Goal: Contribute content: Contribute content

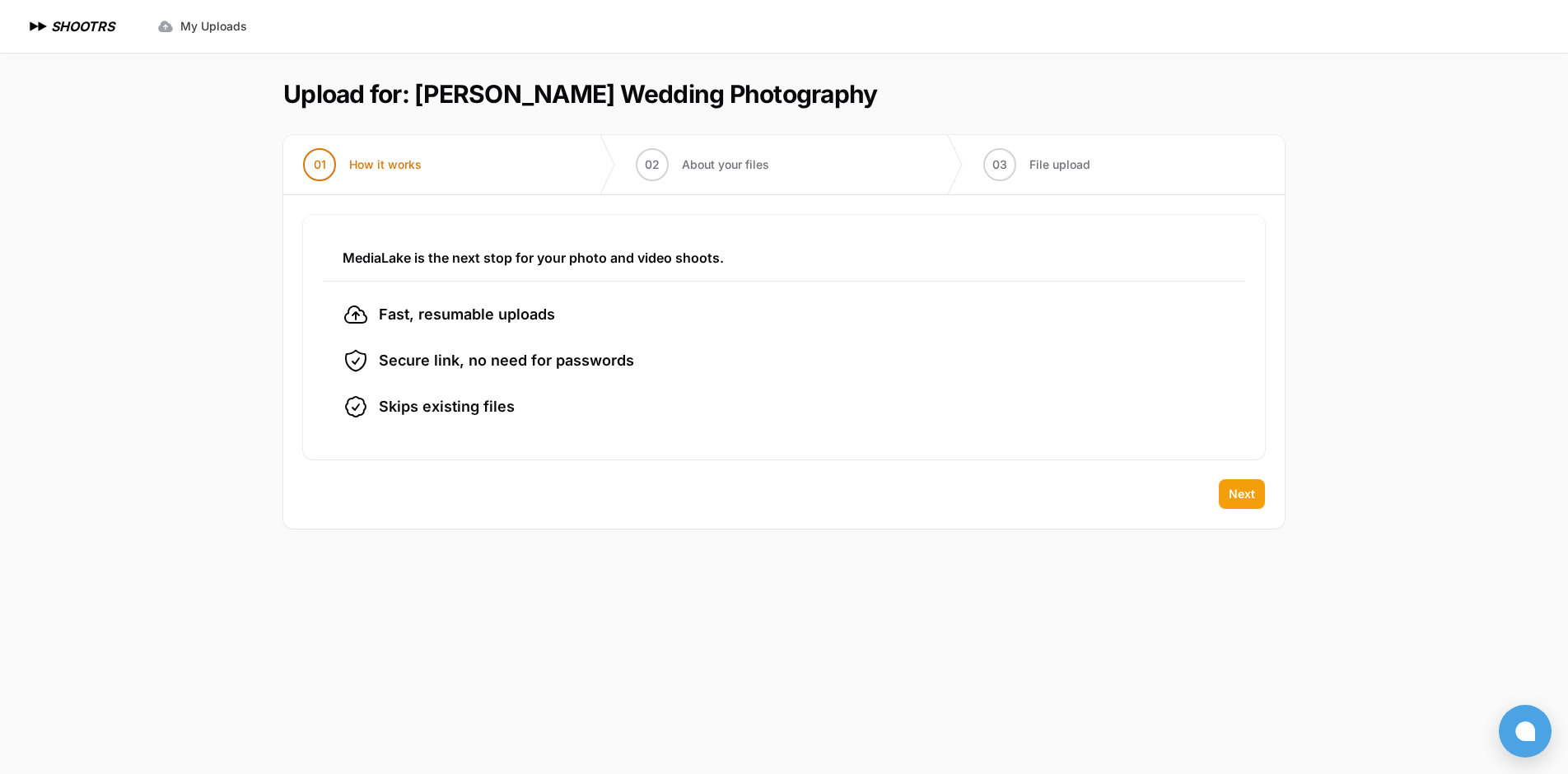
click at [1222, 495] on button "Next" at bounding box center [1242, 494] width 46 height 29
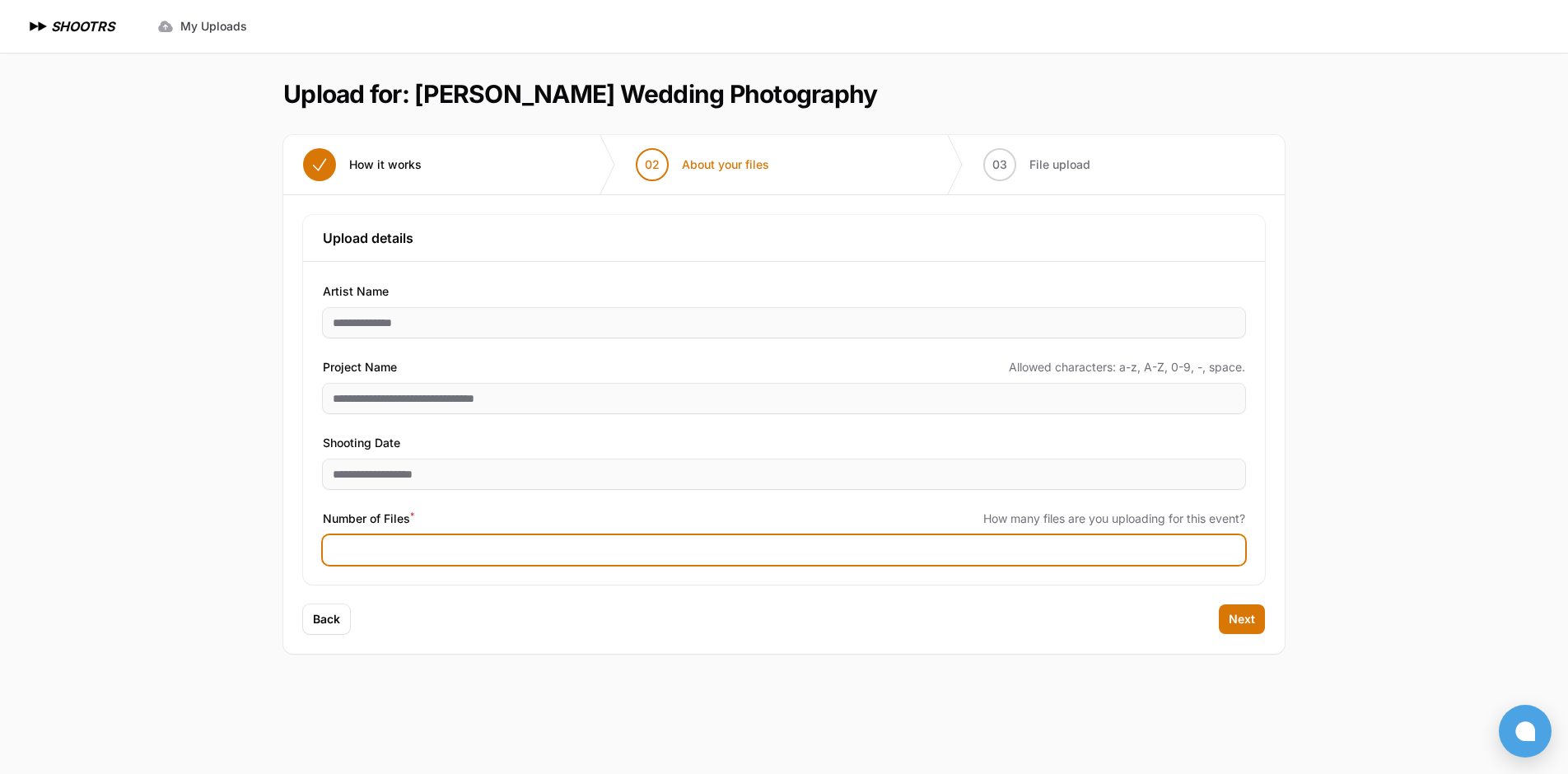
click at [538, 550] on input "Number of Files *" at bounding box center [784, 550] width 923 height 29
type input "****"
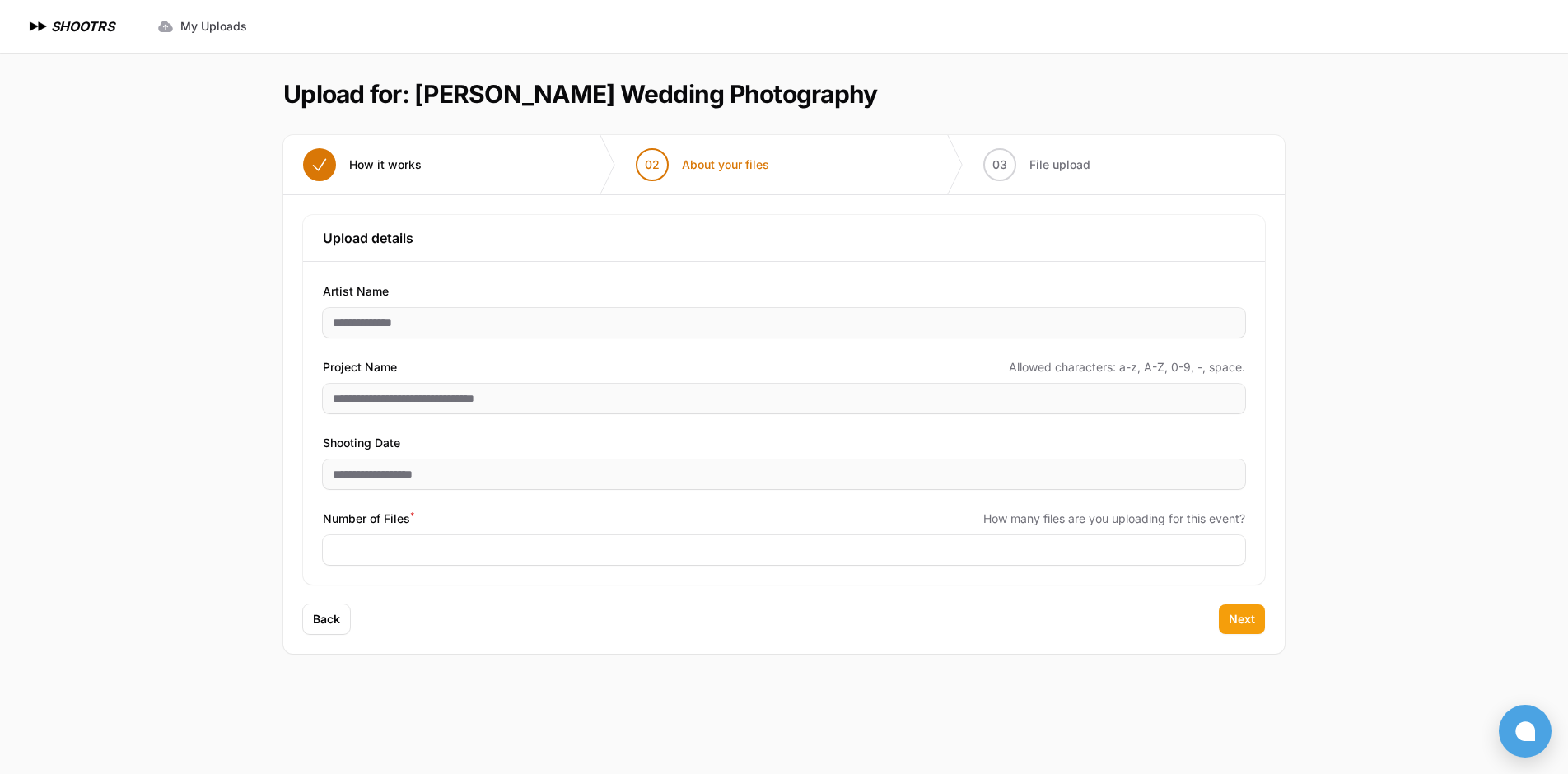
click at [1249, 617] on span "Next" at bounding box center [1242, 619] width 26 height 16
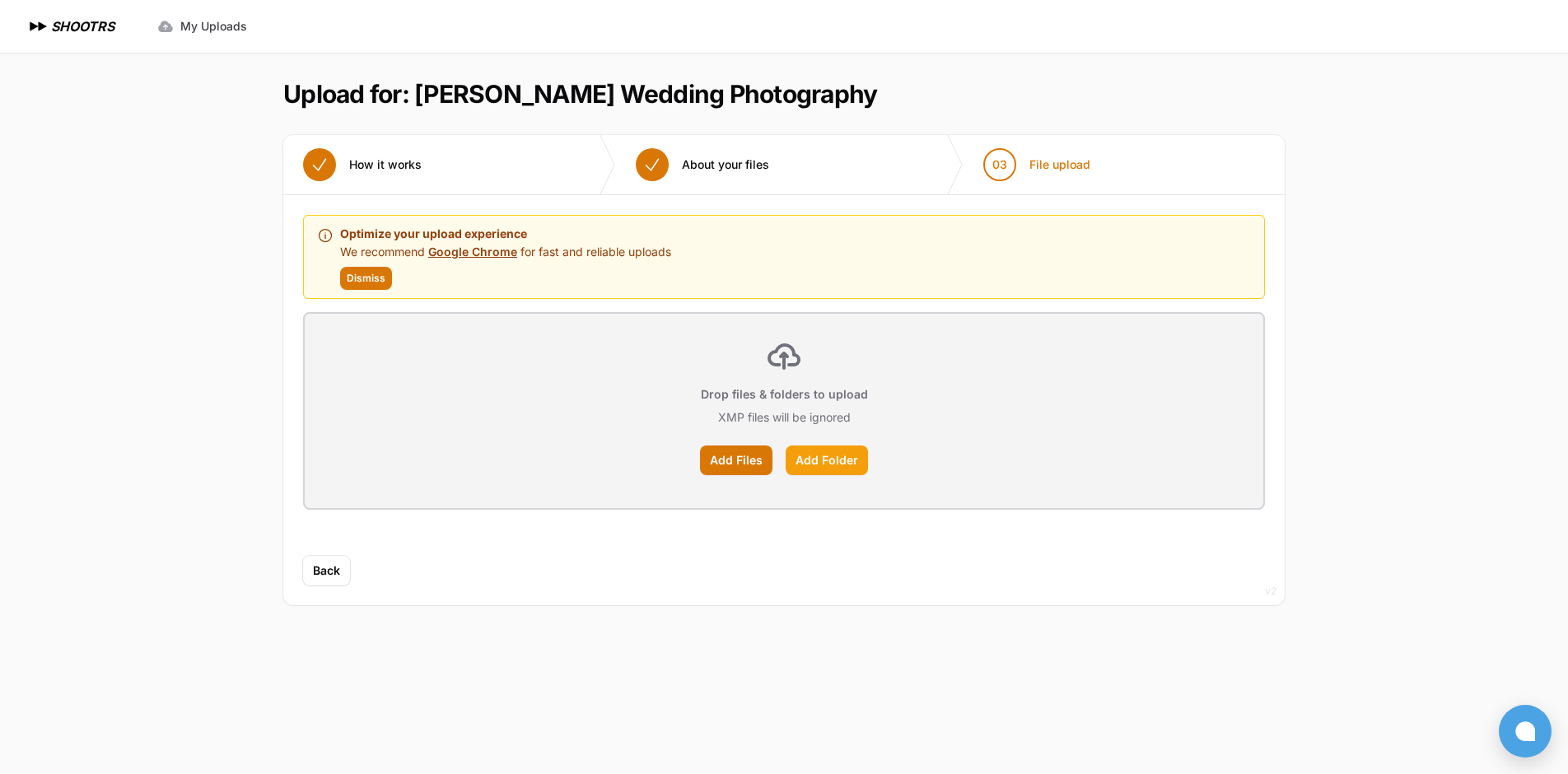
click at [818, 457] on label "Add Folder" at bounding box center [826, 460] width 82 height 29
click at [0, 0] on input "Add Folder" at bounding box center [0, 0] width 0 height 0
